Goal: Information Seeking & Learning: Learn about a topic

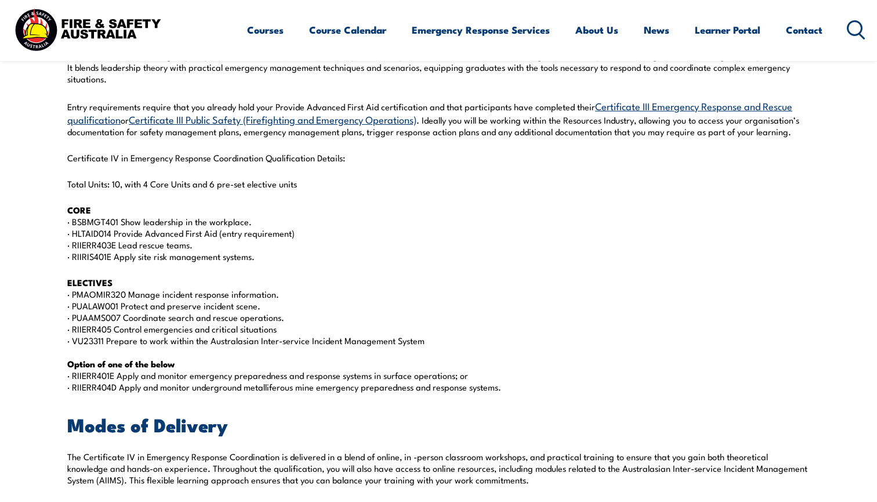
scroll to position [576, 0]
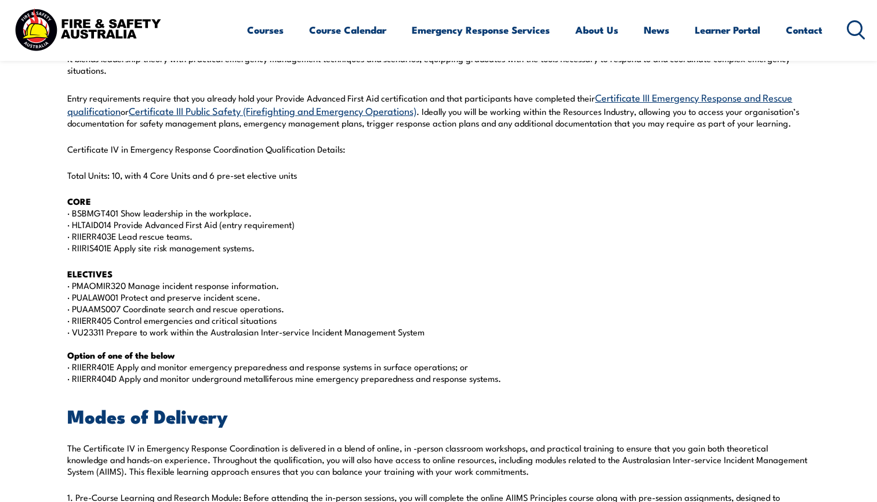
click at [630, 93] on link "Certificate III Emergency Response and Rescue qualification" at bounding box center [429, 103] width 725 height 27
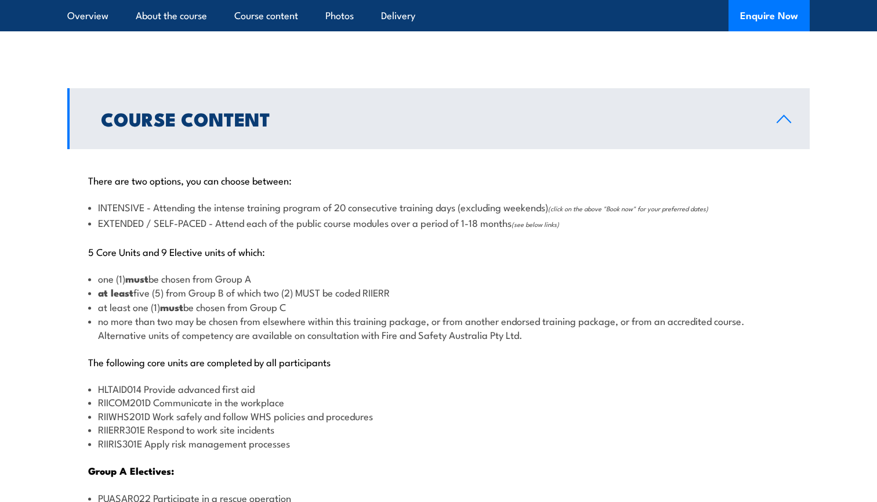
scroll to position [1157, 0]
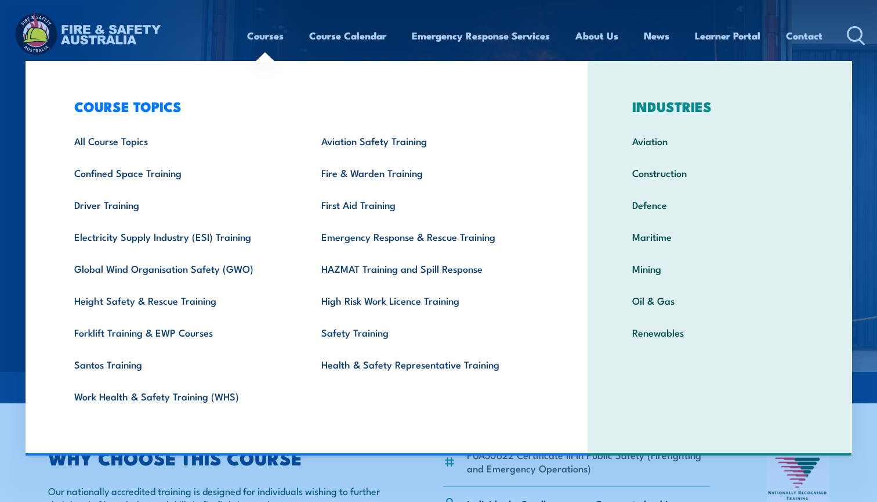
click at [258, 30] on link "Courses" at bounding box center [265, 35] width 37 height 31
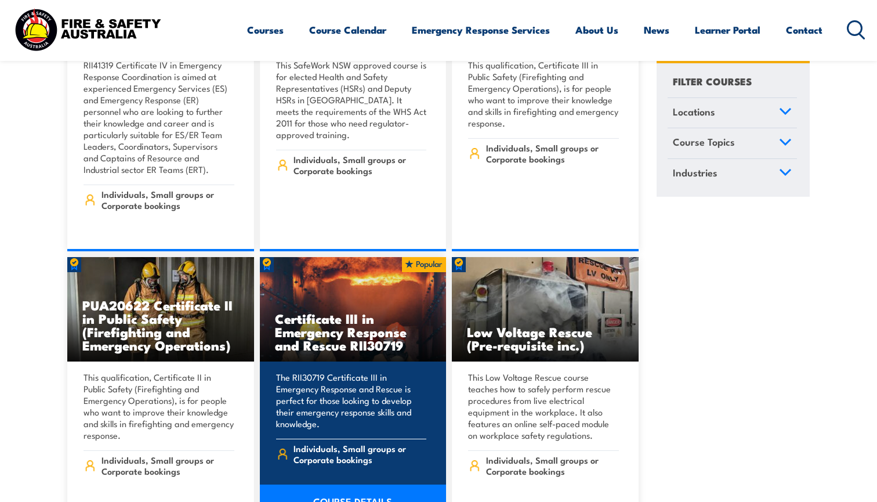
scroll to position [3474, 0]
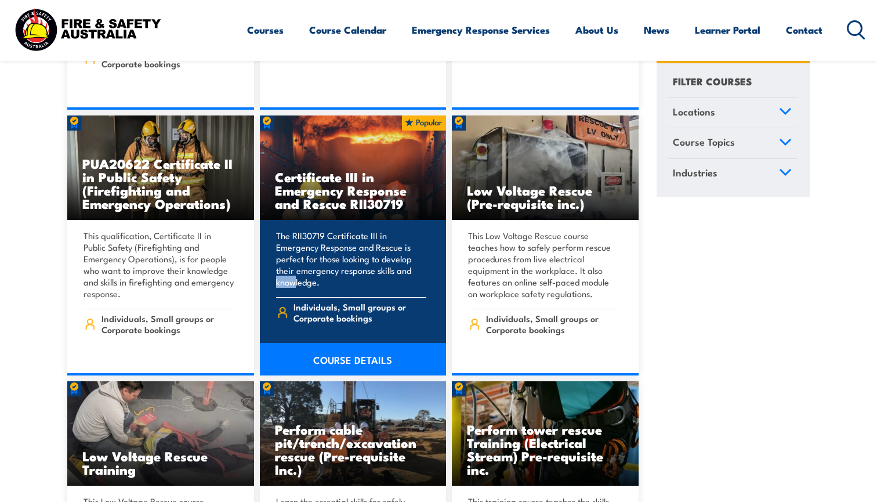
drag, startPoint x: 389, startPoint y: 242, endPoint x: 412, endPoint y: 242, distance: 23.2
click at [412, 242] on p "The RII30719 Certificate III in Emergency Response and Rescue is perfect for th…" at bounding box center [351, 259] width 151 height 58
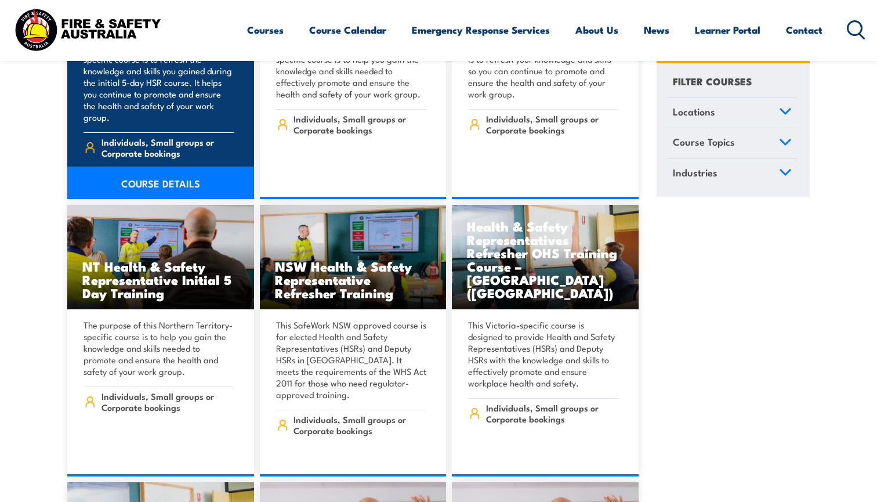
scroll to position [5895, 0]
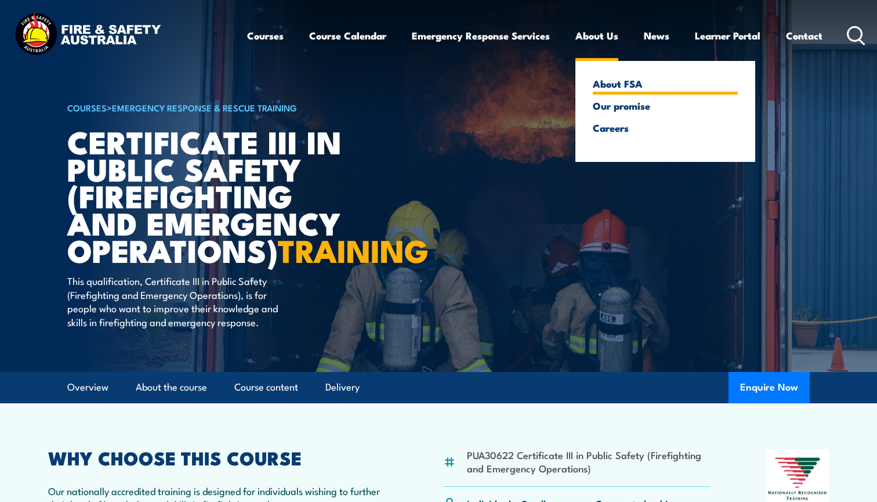
click at [607, 82] on link "About FSA" at bounding box center [665, 83] width 145 height 10
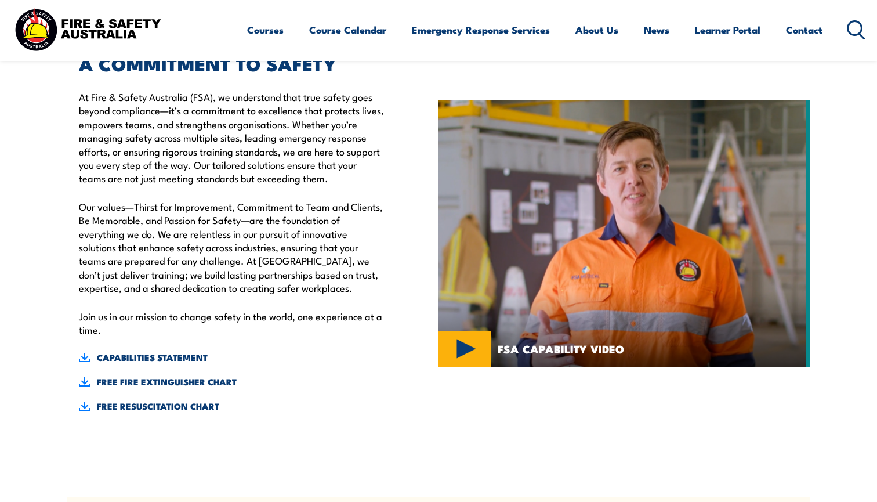
scroll to position [362, 0]
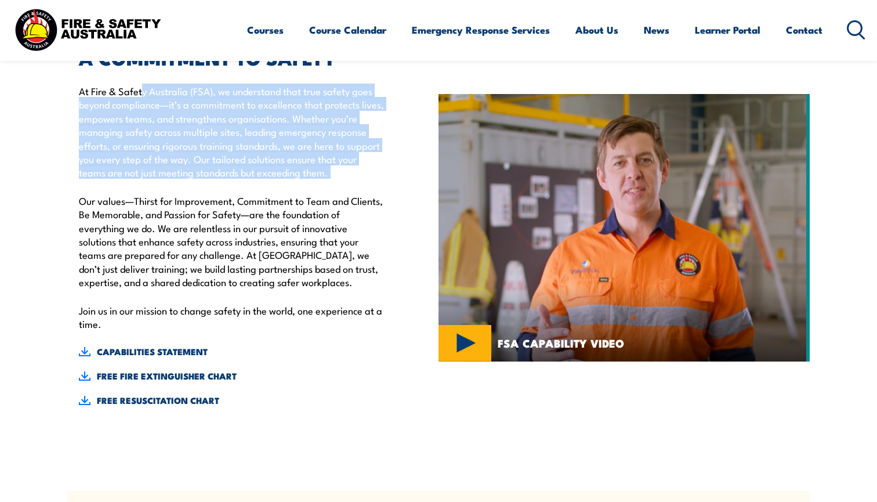
drag, startPoint x: 142, startPoint y: 93, endPoint x: 203, endPoint y: 183, distance: 109.1
click at [203, 183] on div "A COMMITMENT TO SAFETY At Fire & Safety Australia (FSA), we understand that tru…" at bounding box center [226, 227] width 318 height 357
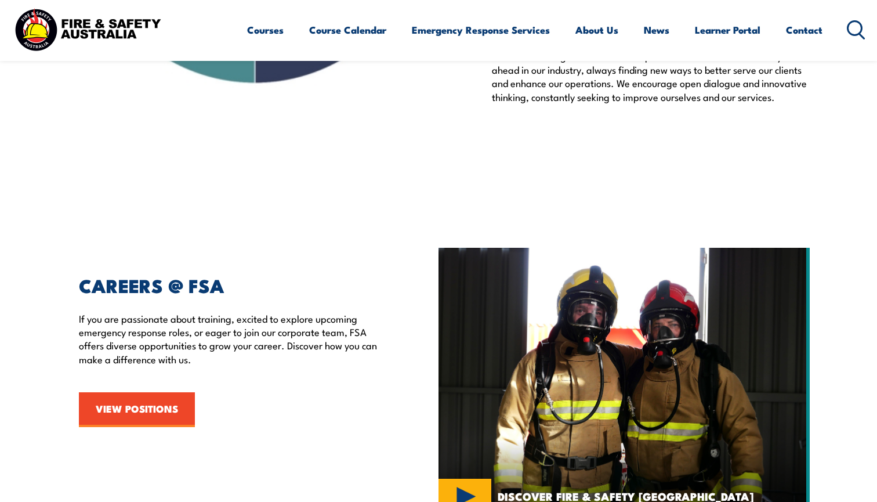
scroll to position [1851, 0]
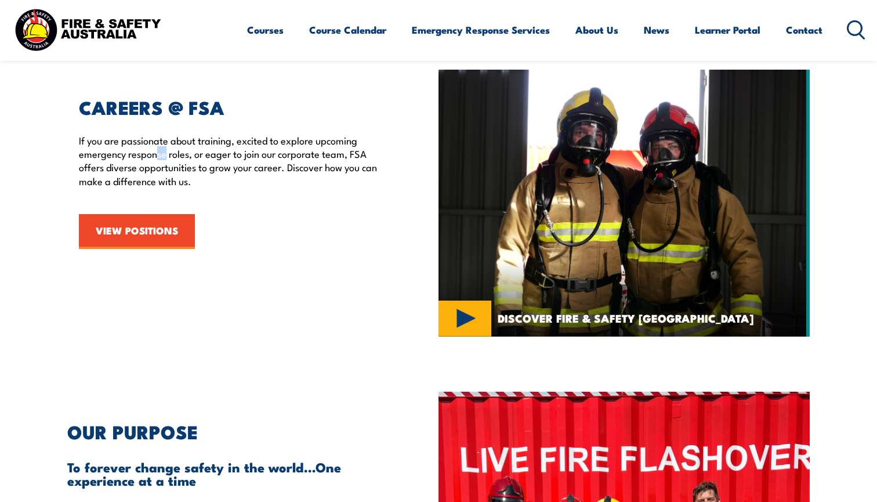
drag, startPoint x: 157, startPoint y: 140, endPoint x: 164, endPoint y: 146, distance: 9.1
click at [164, 145] on p "If you are passionate about training, excited to explore upcoming emergency res…" at bounding box center [232, 160] width 306 height 55
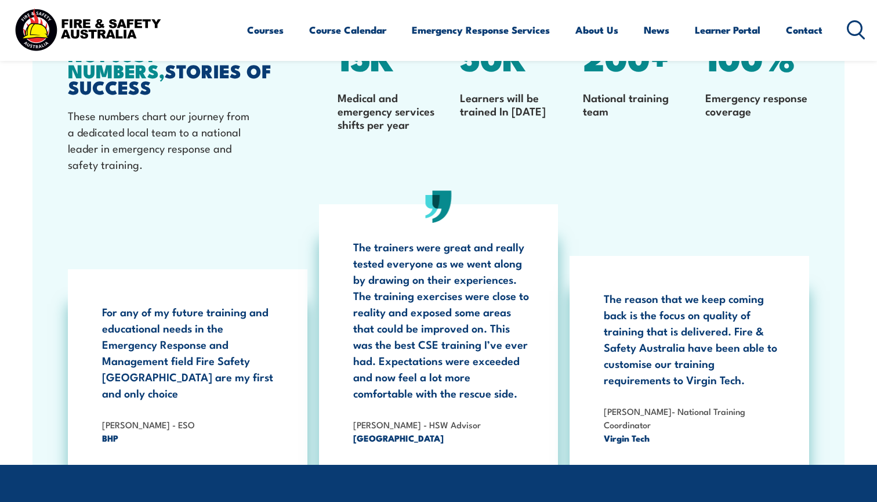
scroll to position [3638, 0]
